Goal: Communication & Community: Answer question/provide support

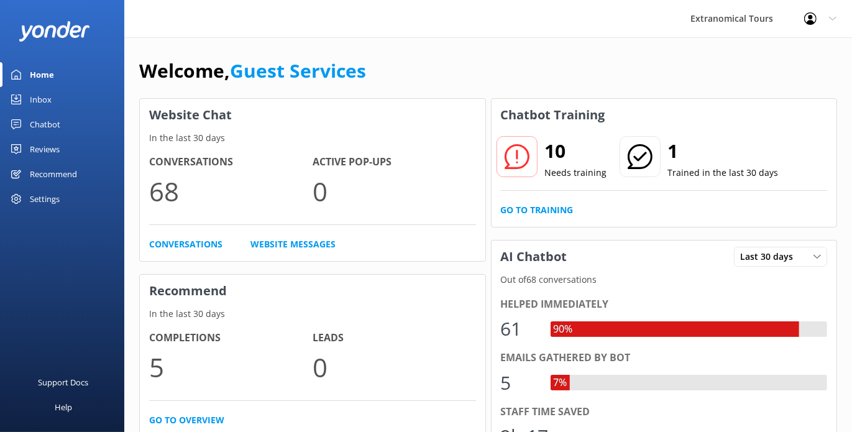
click at [35, 98] on div "Inbox" at bounding box center [41, 99] width 22 height 25
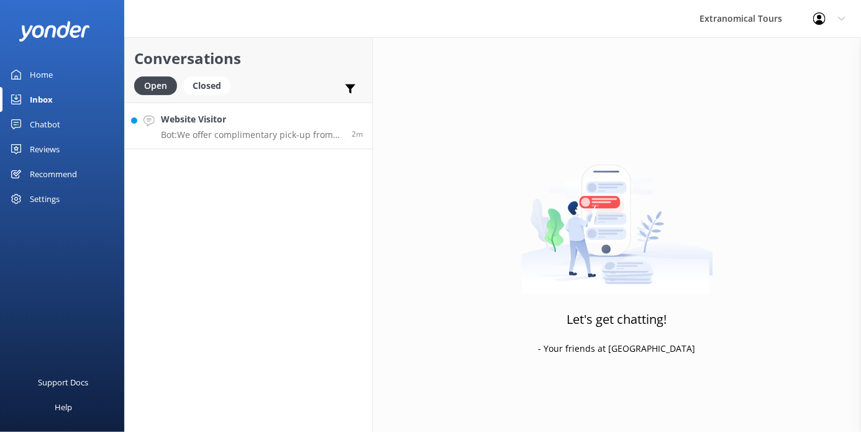
click at [210, 124] on h4 "Website Visitor" at bounding box center [251, 119] width 181 height 14
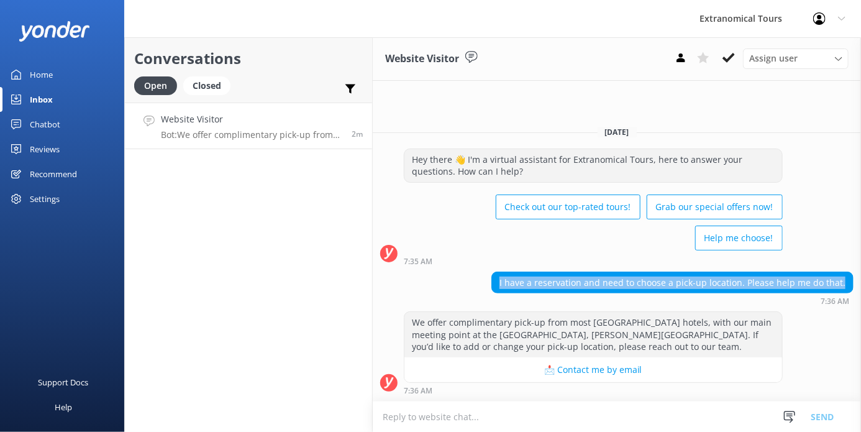
copy div "I have a reservation and need to choose a pick-up location. Please help me do t…"
drag, startPoint x: 504, startPoint y: 283, endPoint x: 770, endPoint y: 201, distance: 278.6
click at [845, 268] on div "[DATE] Hey there 👋 I'm a virtual assistant for Extranomical Tours, here to answ…" at bounding box center [617, 258] width 488 height 285
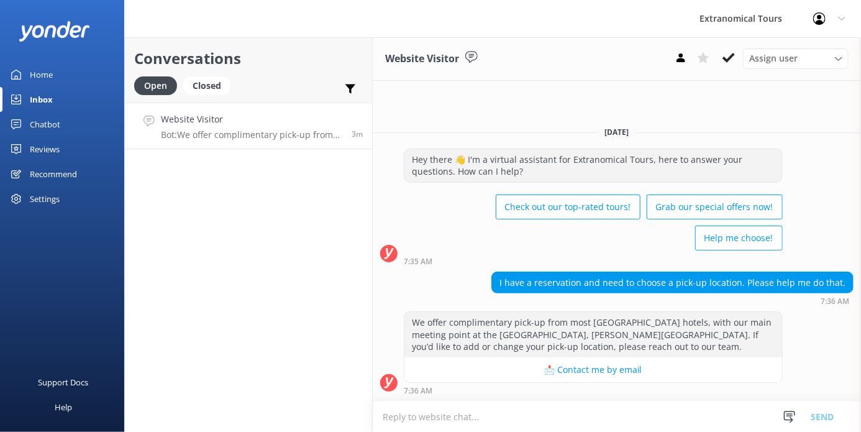
click at [519, 393] on div "7:36 AM" at bounding box center [593, 390] width 379 height 9
click at [504, 414] on textarea at bounding box center [617, 416] width 488 height 30
paste textarea "Thank you for reaching out to us! I’d be happy to help you select your pick-up …"
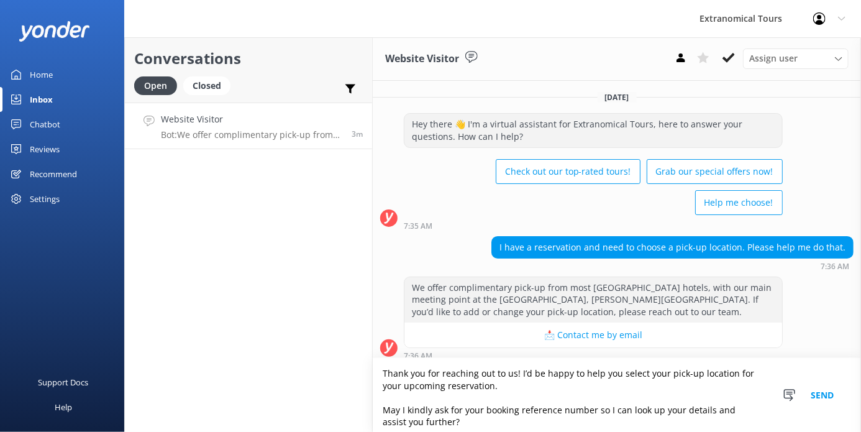
type textarea "Thank you for reaching out to us! I’d be happy to help you select your pick-up …"
click at [829, 396] on button "Send" at bounding box center [822, 395] width 47 height 74
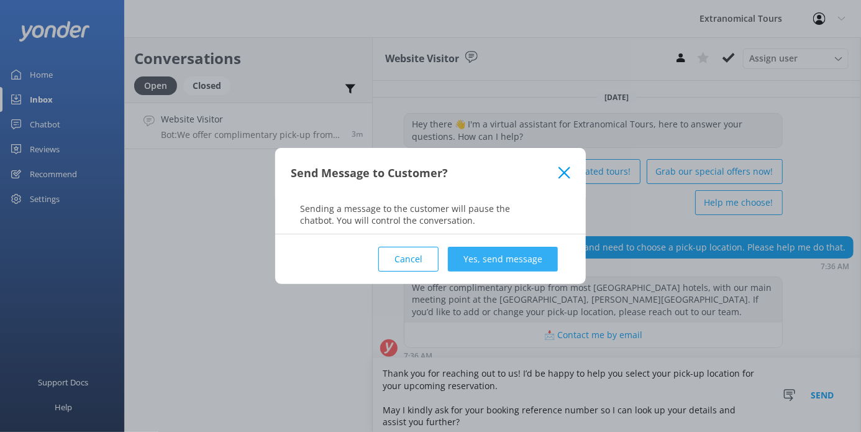
click at [517, 255] on button "Yes, send message" at bounding box center [503, 259] width 110 height 25
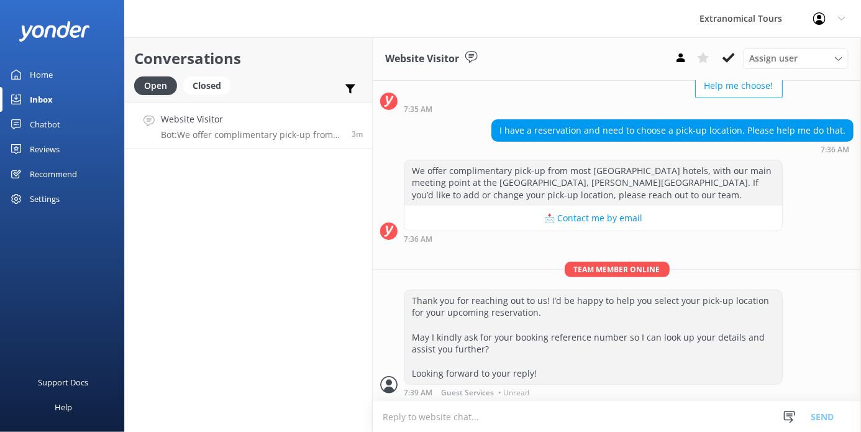
scroll to position [117, 0]
